Goal: Task Accomplishment & Management: Manage account settings

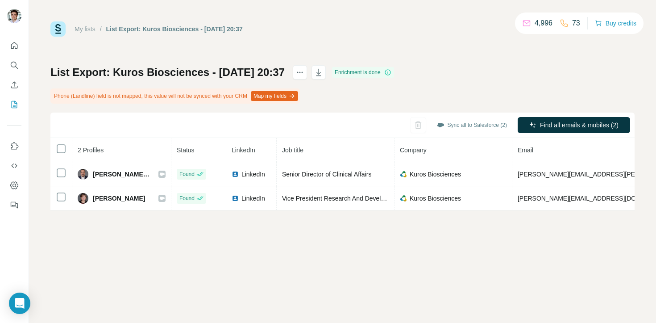
click at [424, 43] on div "My lists / List Export: Kuros Biosciences - 19/09/2025 20:37 4,996 73 Buy credi…" at bounding box center [342, 115] width 584 height 189
click at [323, 72] on icon "button" at bounding box center [318, 72] width 9 height 9
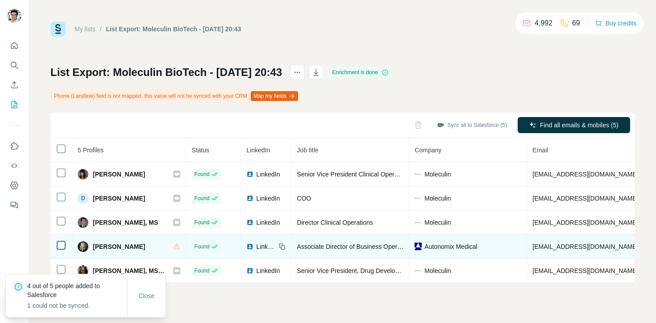
click at [434, 246] on span "Autonomix Medical" at bounding box center [451, 246] width 53 height 9
click at [545, 243] on span "[EMAIL_ADDRESS][DOMAIN_NAME]" at bounding box center [586, 246] width 106 height 7
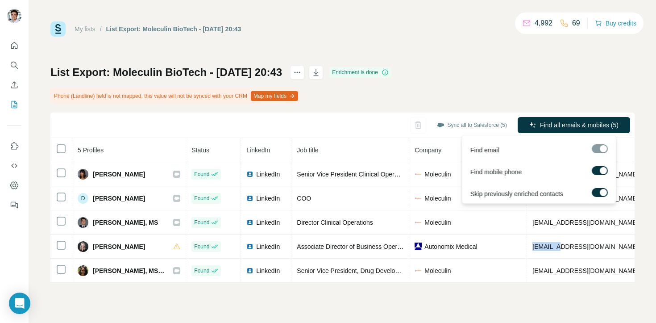
click at [600, 148] on div at bounding box center [600, 148] width 16 height 9
click at [571, 122] on span "Find all emails & mobiles (5)" at bounding box center [579, 125] width 79 height 9
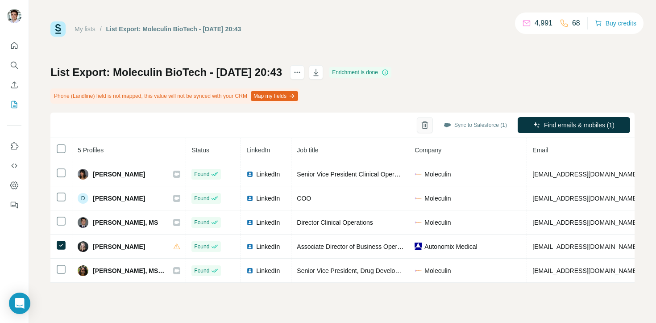
click at [426, 123] on icon "button" at bounding box center [425, 125] width 9 height 9
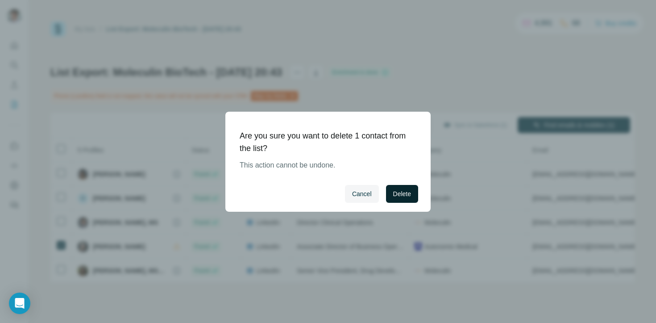
click at [403, 188] on button "Delete" at bounding box center [402, 194] width 32 height 18
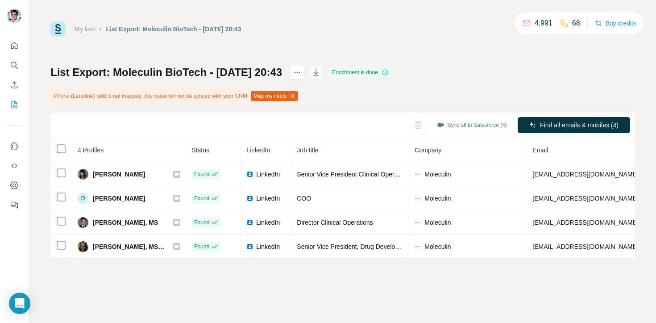
click at [323, 74] on button "button" at bounding box center [316, 72] width 14 height 14
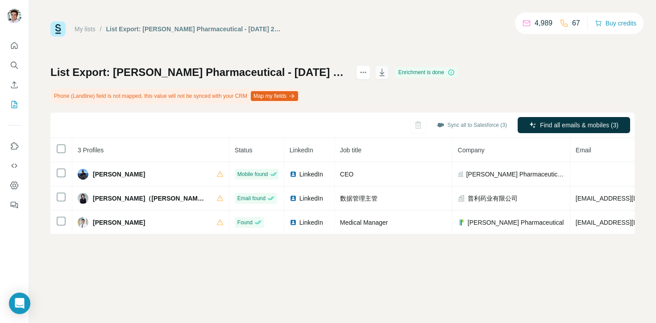
click at [378, 71] on icon "button" at bounding box center [382, 72] width 9 height 9
